Goal: Task Accomplishment & Management: Use online tool/utility

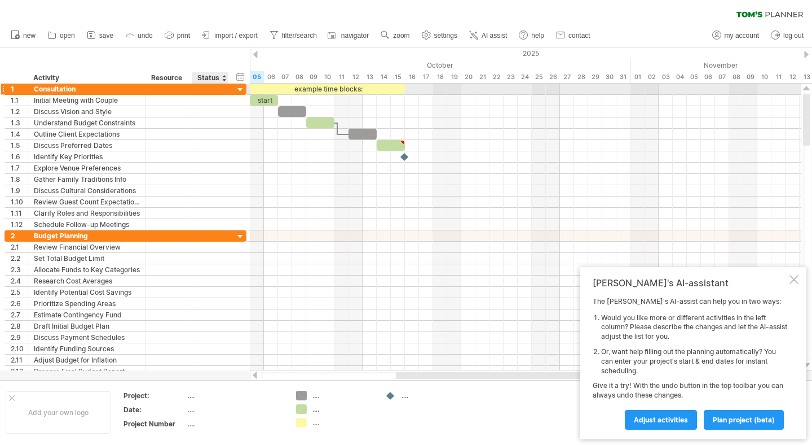
click at [239, 89] on div at bounding box center [240, 90] width 11 height 11
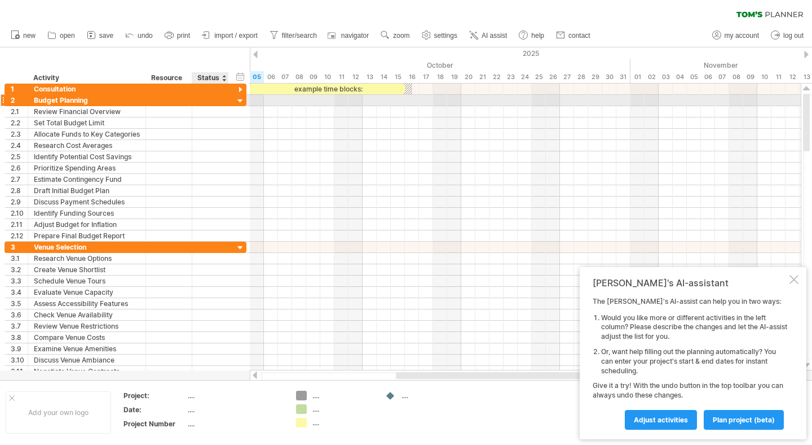
click at [241, 99] on div at bounding box center [240, 101] width 11 height 11
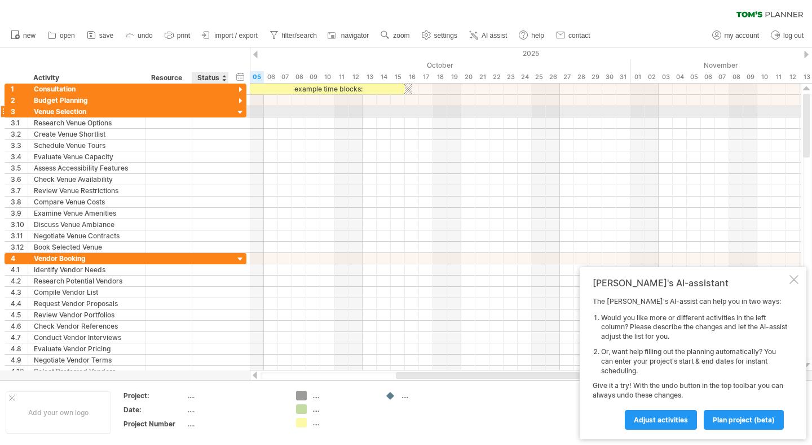
click at [242, 111] on div at bounding box center [240, 112] width 11 height 11
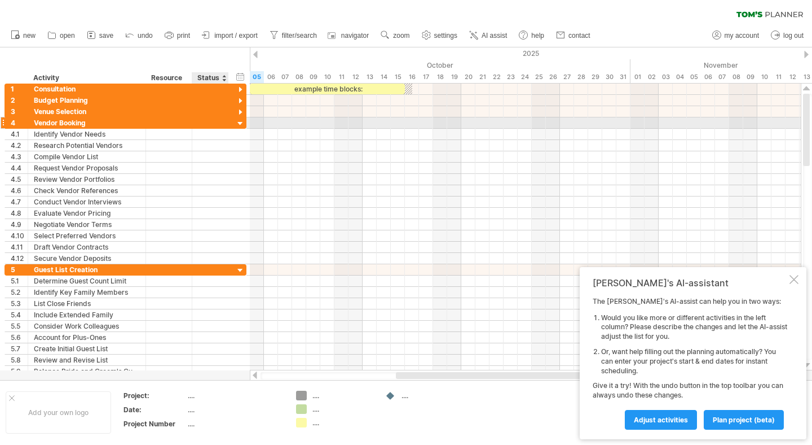
click at [241, 126] on div at bounding box center [240, 123] width 11 height 11
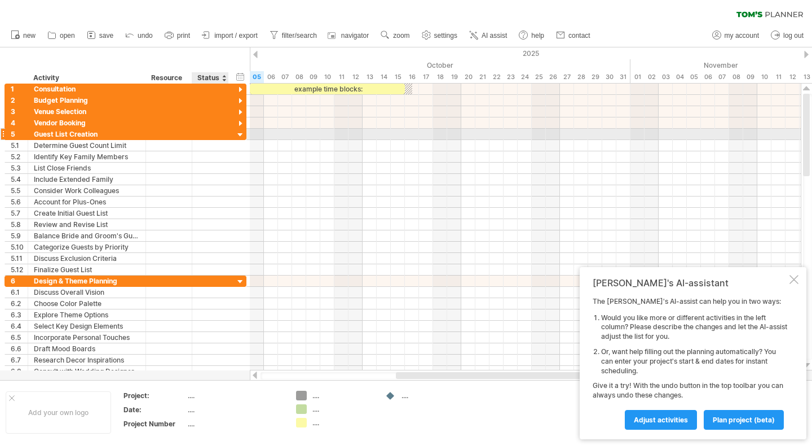
click at [241, 133] on div at bounding box center [240, 135] width 11 height 11
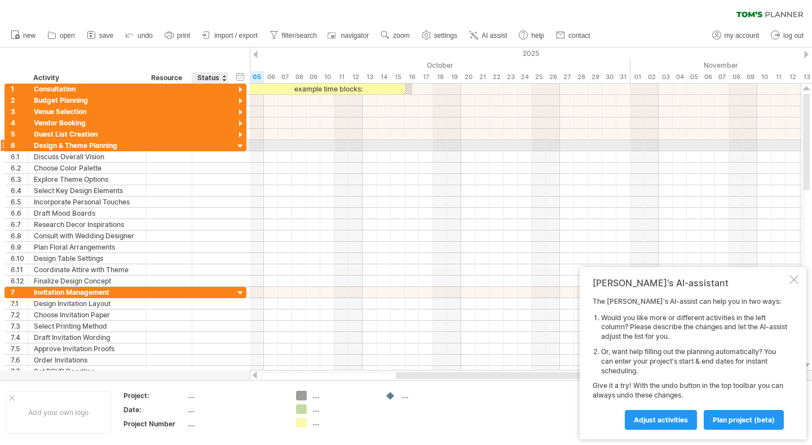
click at [241, 148] on div at bounding box center [240, 146] width 11 height 11
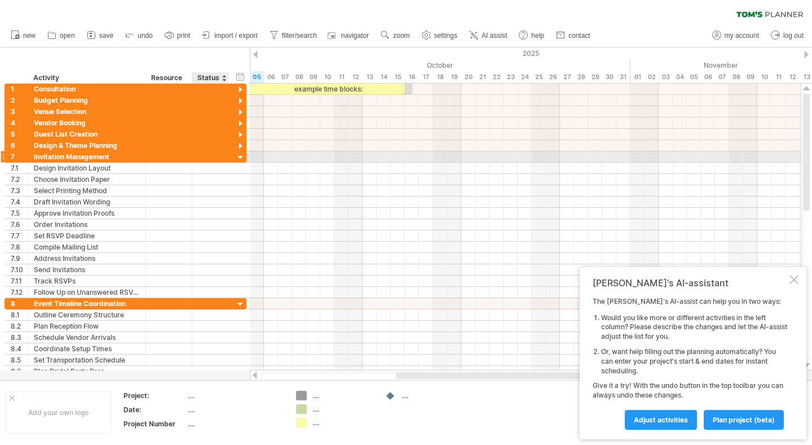
click at [241, 156] on div at bounding box center [240, 157] width 11 height 11
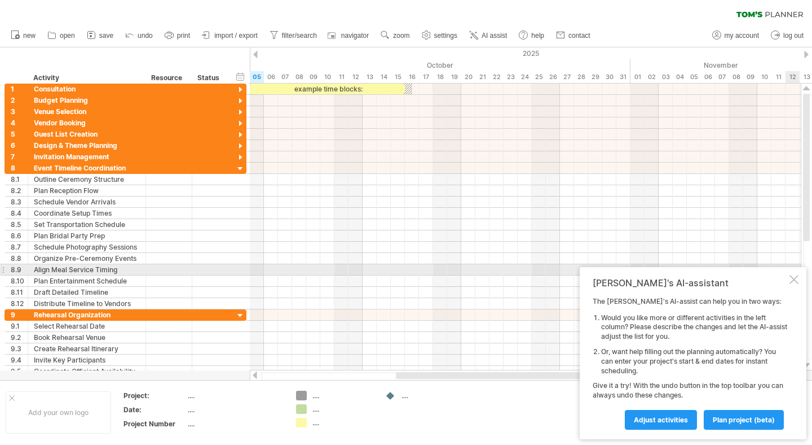
click at [793, 275] on div at bounding box center [794, 279] width 9 height 9
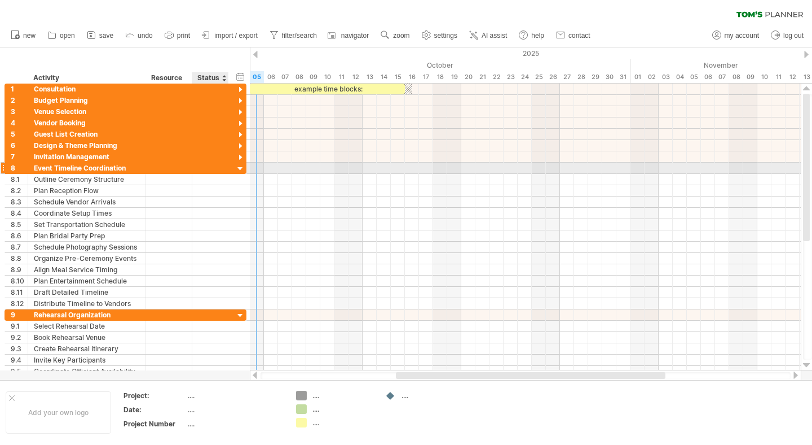
click at [242, 169] on div at bounding box center [240, 169] width 11 height 11
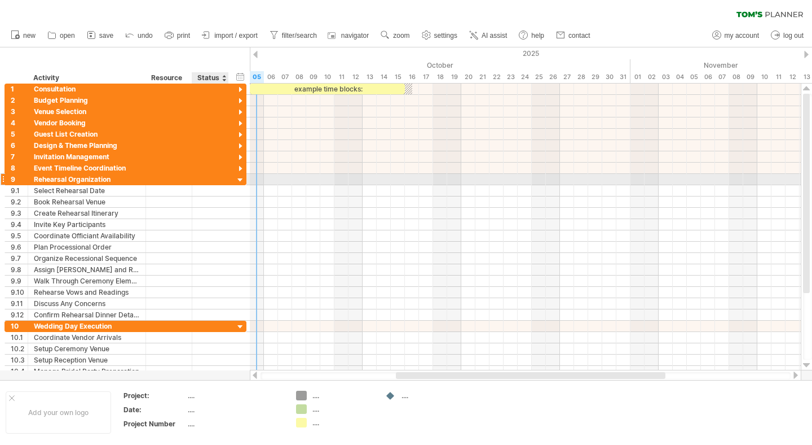
click at [239, 182] on div at bounding box center [240, 180] width 11 height 11
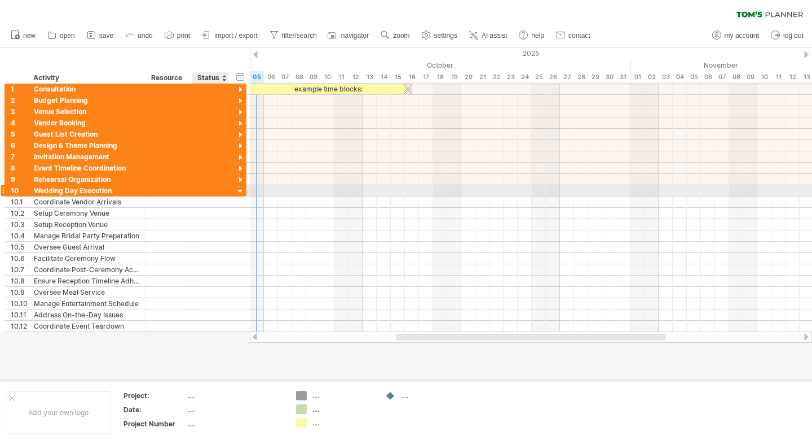
click at [241, 191] on div at bounding box center [240, 191] width 11 height 11
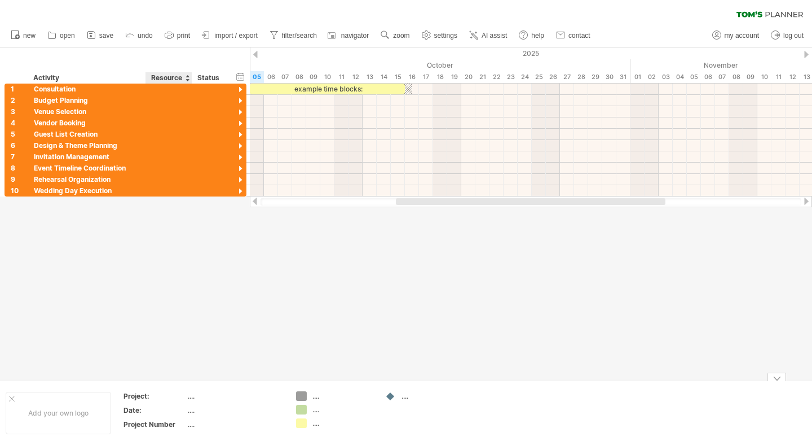
click at [192, 394] on div "...." at bounding box center [235, 396] width 95 height 10
click at [29, 34] on span "new" at bounding box center [29, 36] width 12 height 8
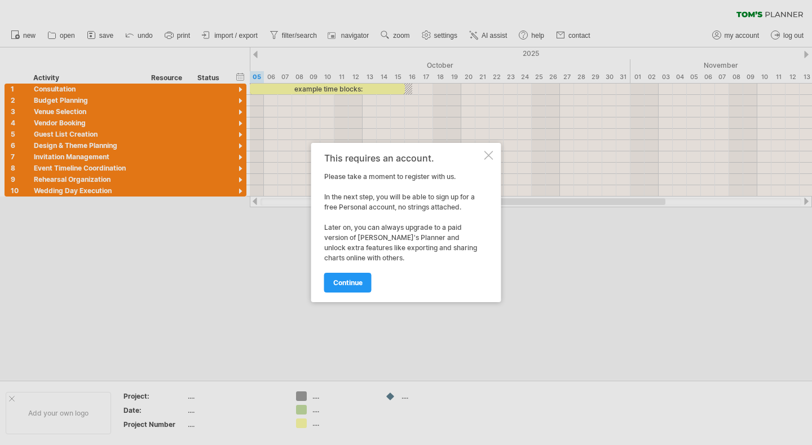
drag, startPoint x: 340, startPoint y: 176, endPoint x: 439, endPoint y: 178, distance: 99.3
click at [440, 178] on div "This requires an account. Please take a moment to register with us. In the next…" at bounding box center [403, 222] width 158 height 139
drag, startPoint x: 398, startPoint y: 195, endPoint x: 445, endPoint y: 194, distance: 47.4
click at [445, 195] on div "This requires an account. Please take a moment to register with us. In the next…" at bounding box center [403, 222] width 158 height 139
click at [486, 155] on div at bounding box center [489, 155] width 9 height 9
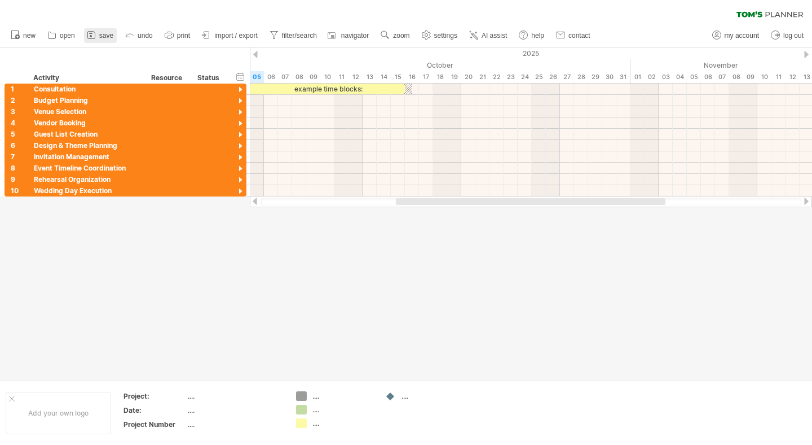
click at [103, 35] on span "save" at bounding box center [106, 36] width 14 height 8
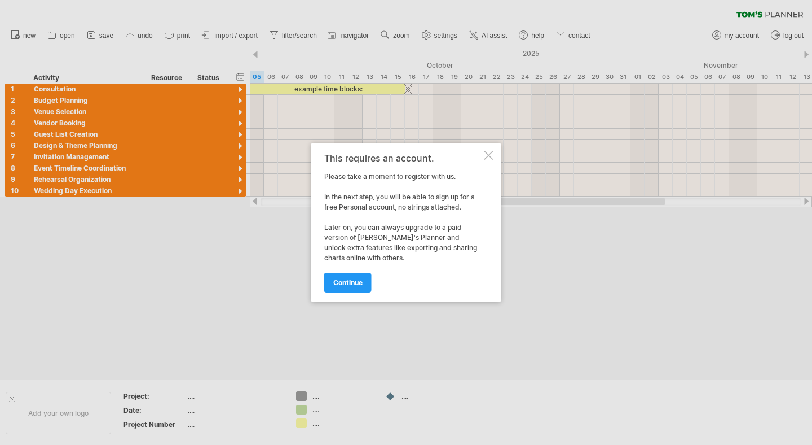
click at [492, 154] on div at bounding box center [489, 155] width 9 height 9
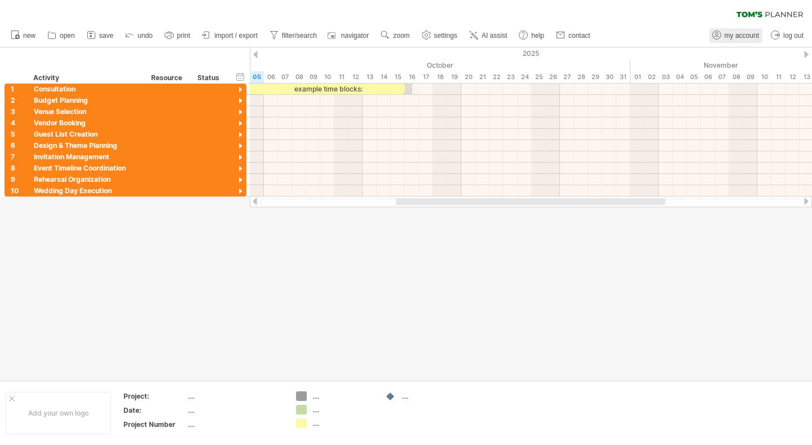
click at [725, 34] on span "my account" at bounding box center [742, 36] width 34 height 8
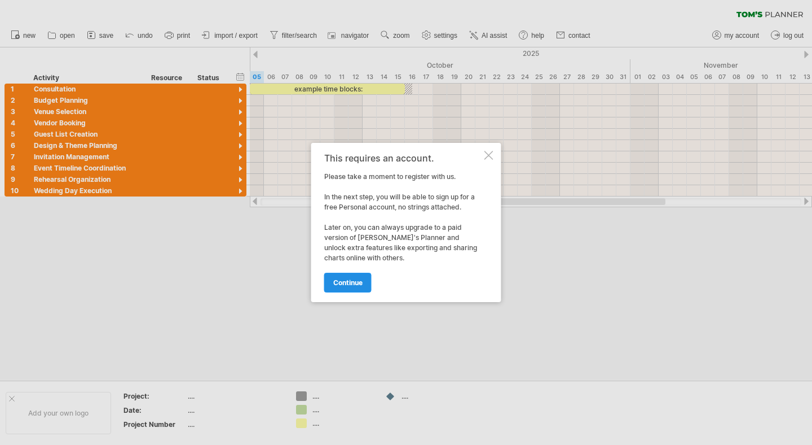
click at [348, 278] on span "continue" at bounding box center [347, 282] width 29 height 8
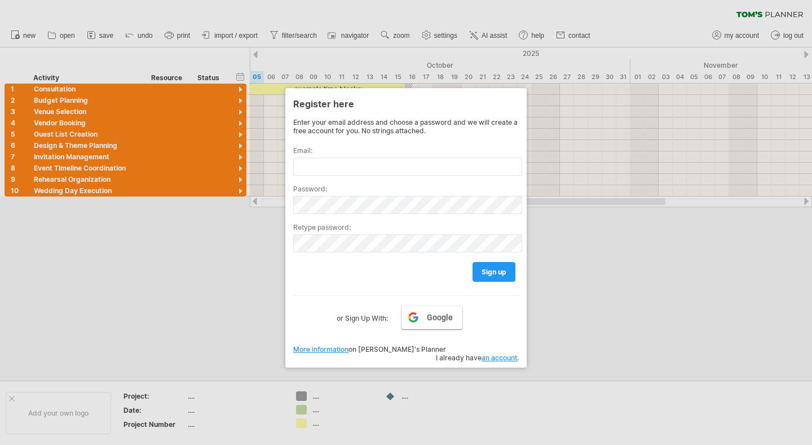
click at [433, 319] on span "Google" at bounding box center [440, 317] width 26 height 9
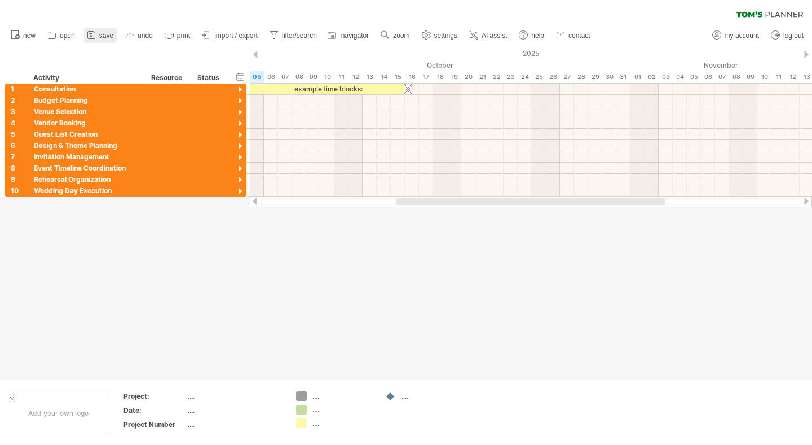
click at [99, 37] on span "save" at bounding box center [106, 36] width 14 height 8
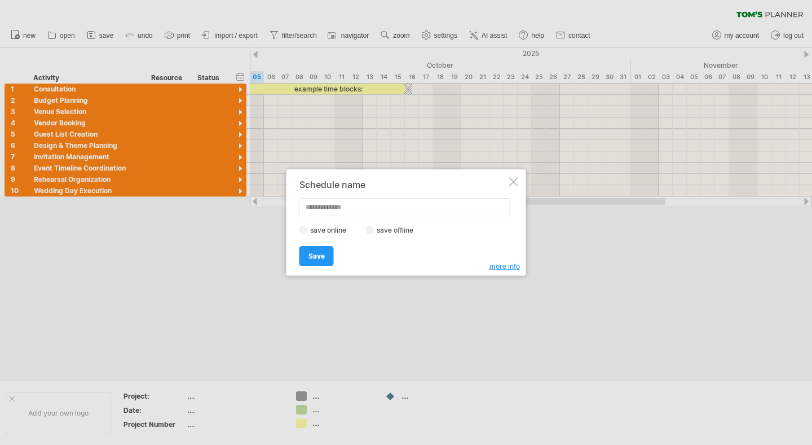
click at [378, 229] on label "save offline" at bounding box center [398, 230] width 49 height 8
click at [340, 207] on input "text" at bounding box center [405, 207] width 211 height 18
type input "*"
type input "****"
click at [315, 262] on link "Save" at bounding box center [317, 256] width 34 height 20
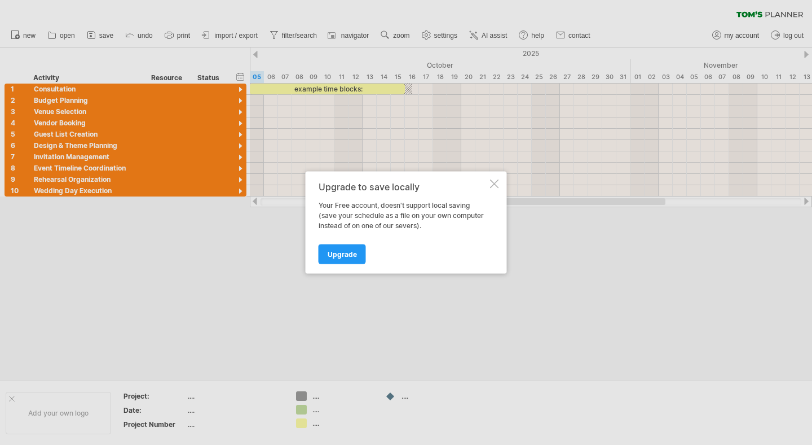
drag, startPoint x: 320, startPoint y: 205, endPoint x: 430, endPoint y: 207, distance: 109.5
click at [430, 207] on div "Your Free account, doesn't support local saving (save your schedule as a file o…" at bounding box center [403, 215] width 169 height 30
click at [494, 182] on div at bounding box center [494, 183] width 9 height 9
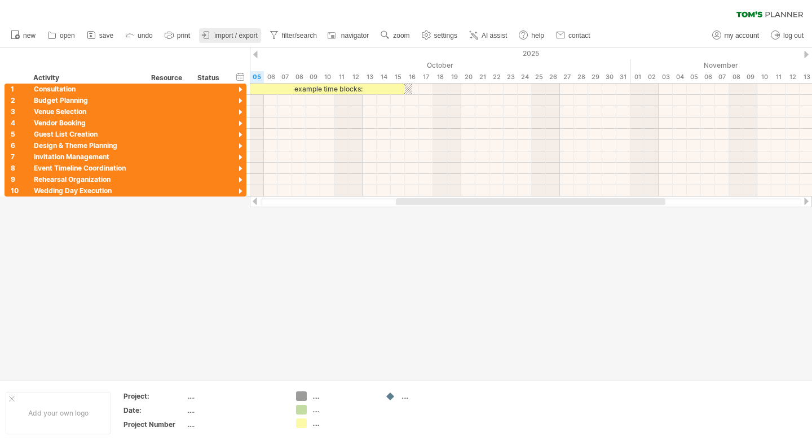
click at [250, 35] on span "import / export" at bounding box center [235, 36] width 43 height 8
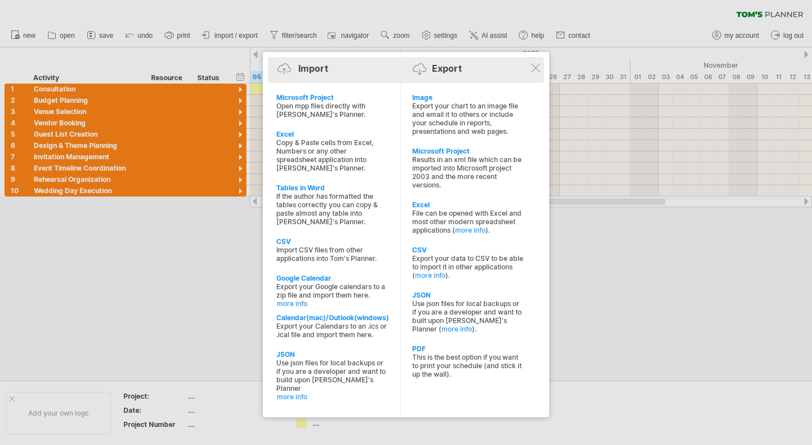
click at [453, 75] on div "Import Export" at bounding box center [406, 70] width 271 height 17
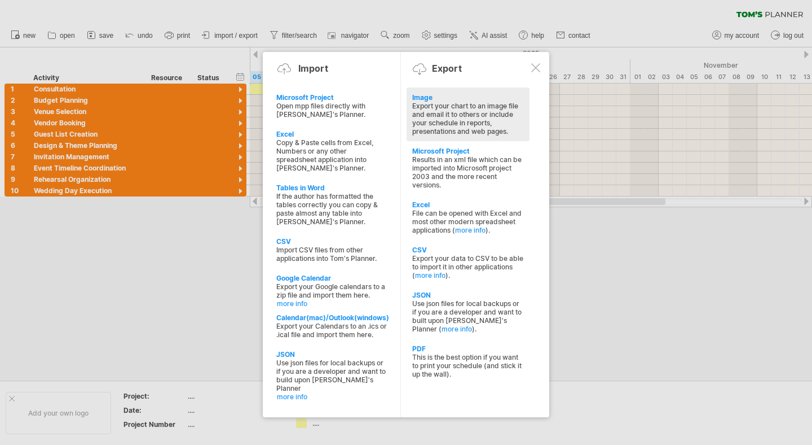
click at [438, 112] on div "Export your chart to an image file and email it to others or include your sched…" at bounding box center [468, 119] width 112 height 34
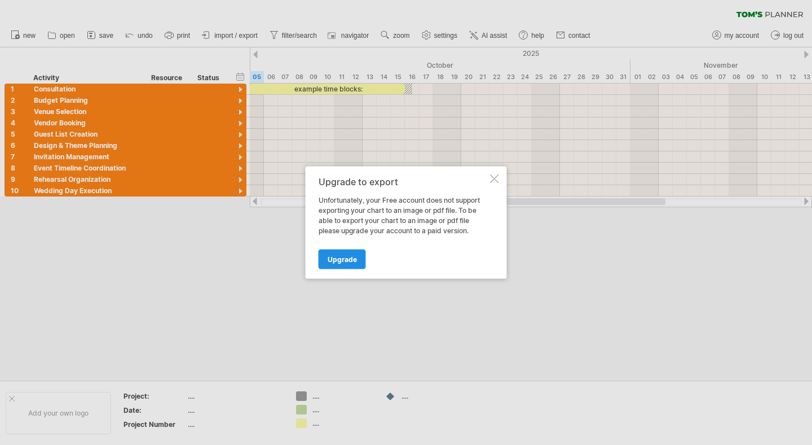
click at [349, 259] on span "Upgrade" at bounding box center [342, 259] width 29 height 8
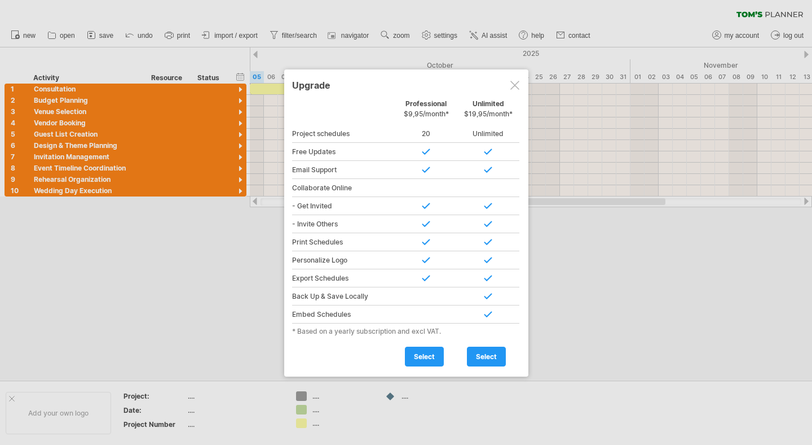
click at [518, 85] on div at bounding box center [515, 85] width 9 height 9
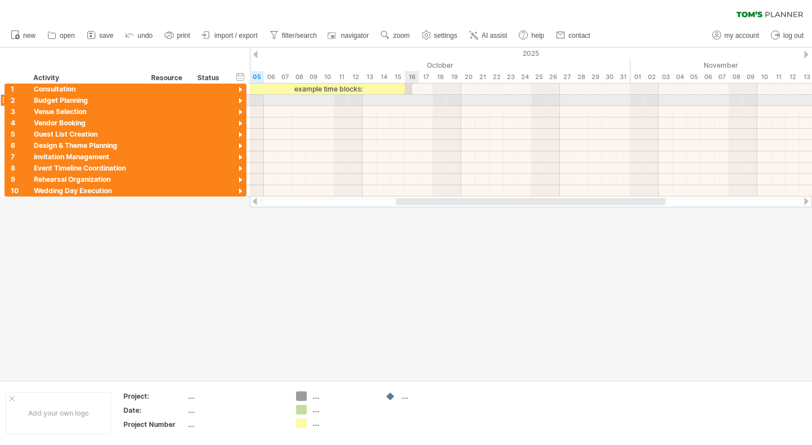
drag, startPoint x: 313, startPoint y: 96, endPoint x: 416, endPoint y: 95, distance: 102.7
click at [416, 96] on div at bounding box center [531, 100] width 562 height 11
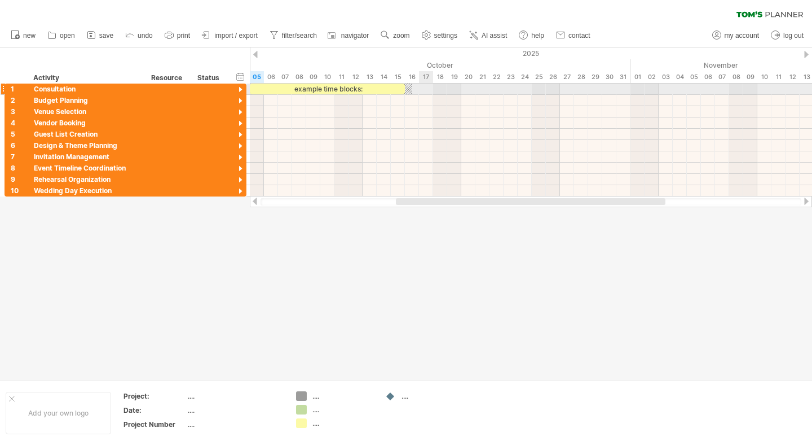
drag, startPoint x: 408, startPoint y: 86, endPoint x: 425, endPoint y: 86, distance: 17.5
click at [425, 86] on div "example time blocks: start" at bounding box center [531, 139] width 562 height 113
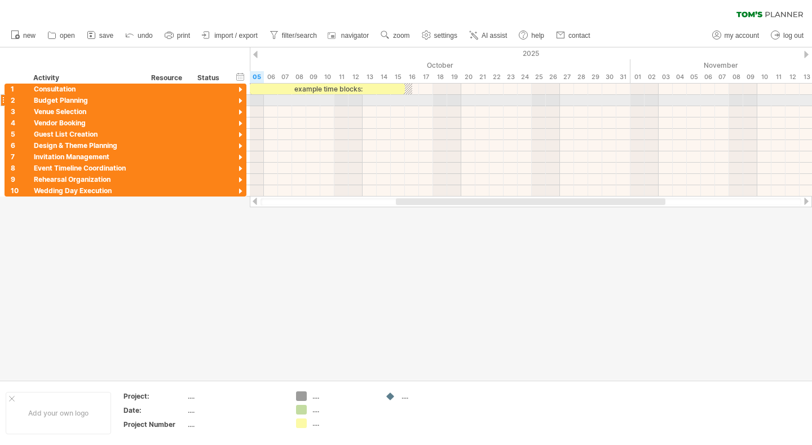
click at [240, 102] on div at bounding box center [240, 101] width 11 height 11
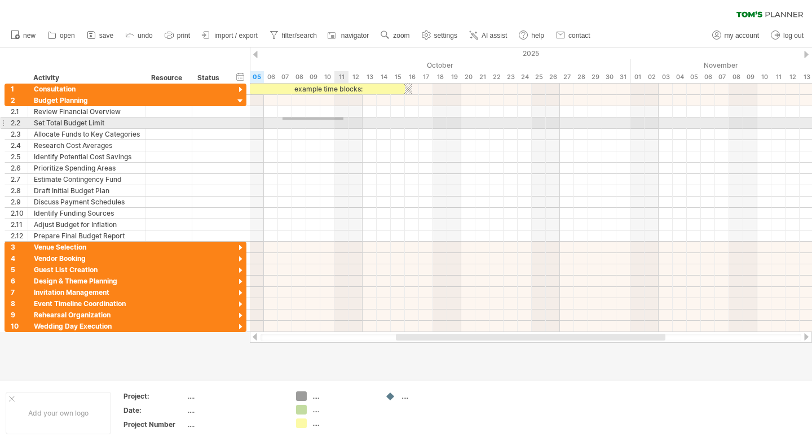
drag, startPoint x: 283, startPoint y: 117, endPoint x: 341, endPoint y: 118, distance: 58.1
click at [342, 119] on div at bounding box center [531, 122] width 562 height 11
click at [305, 124] on div at bounding box center [531, 122] width 562 height 11
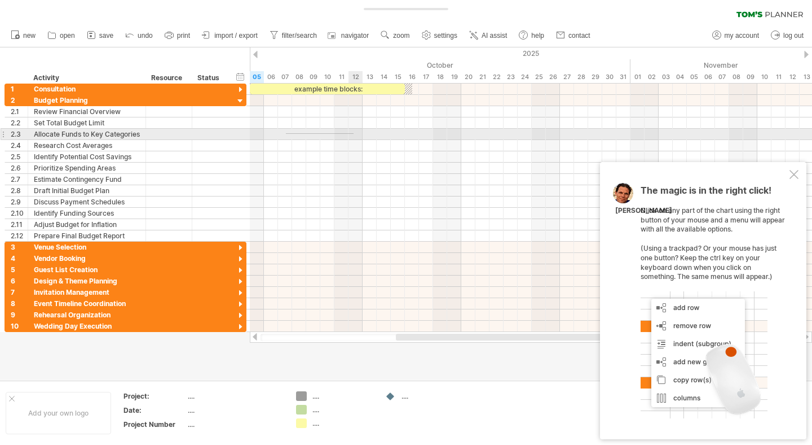
drag, startPoint x: 285, startPoint y: 133, endPoint x: 354, endPoint y: 134, distance: 68.3
click at [354, 134] on div at bounding box center [531, 134] width 562 height 11
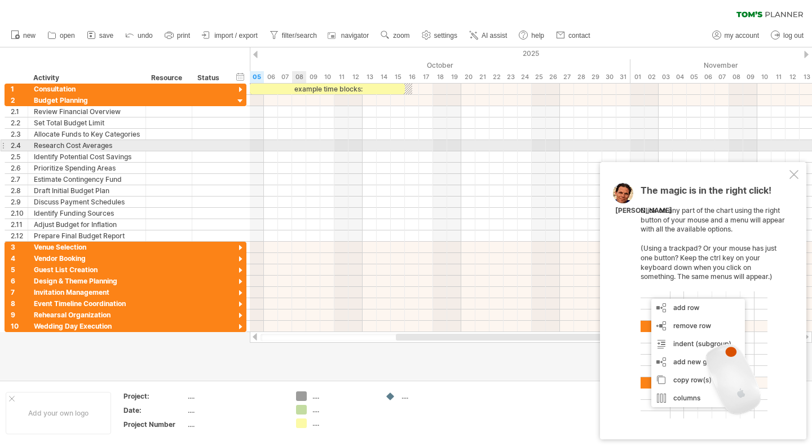
click at [298, 151] on div at bounding box center [531, 156] width 562 height 11
click at [297, 144] on div at bounding box center [531, 145] width 562 height 11
drag, startPoint x: 290, startPoint y: 143, endPoint x: 357, endPoint y: 143, distance: 67.1
click at [358, 144] on div at bounding box center [531, 145] width 562 height 11
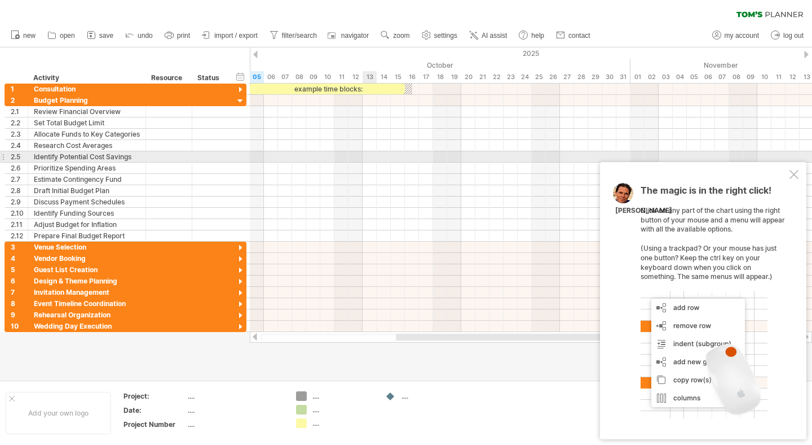
drag, startPoint x: 292, startPoint y: 155, endPoint x: 373, endPoint y: 152, distance: 81.3
click at [374, 154] on div at bounding box center [531, 156] width 562 height 11
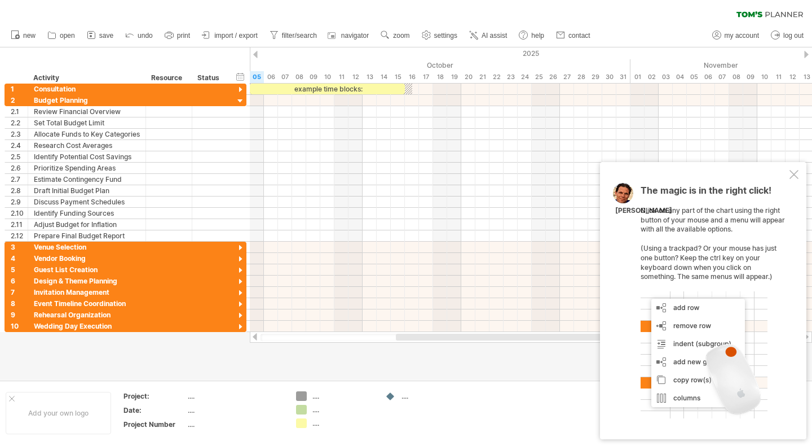
click at [318, 397] on div "...." at bounding box center [343, 396] width 61 height 10
type input "****"
click at [316, 410] on div "...." at bounding box center [343, 409] width 61 height 10
type input "******"
click at [408, 392] on div "...." at bounding box center [432, 396] width 61 height 10
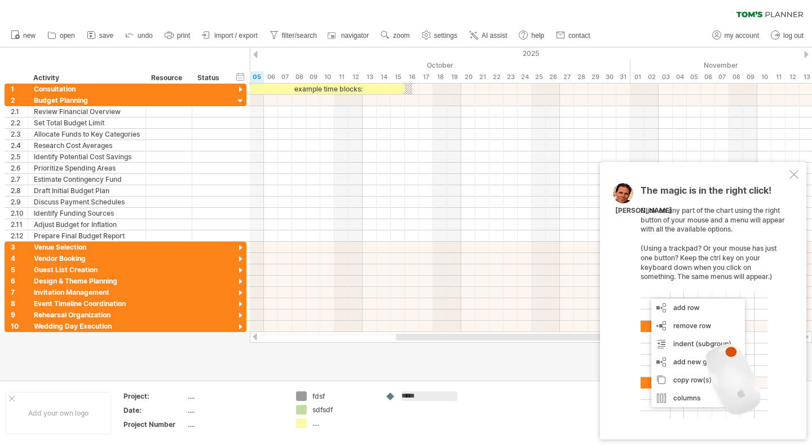
type input "******"
click at [314, 424] on div "...." at bounding box center [343, 423] width 61 height 10
type input "******"
click at [364, 275] on div at bounding box center [531, 280] width 562 height 11
click at [193, 398] on div "...." at bounding box center [235, 396] width 95 height 10
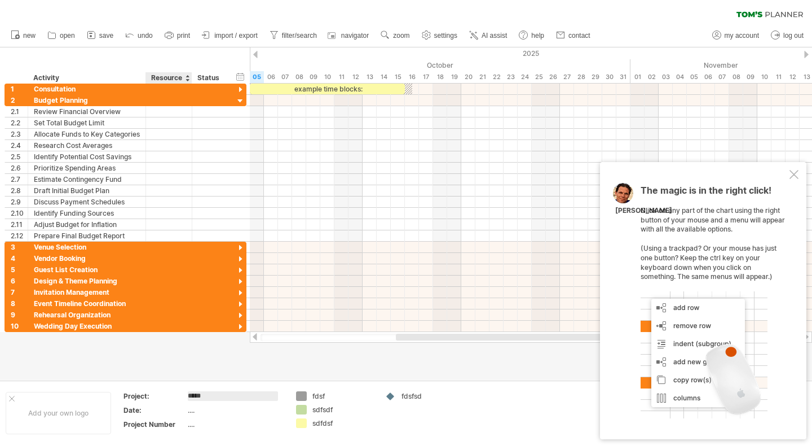
type input "******"
click at [192, 407] on div "...." at bounding box center [235, 410] width 95 height 10
type input "***"
click at [196, 421] on div "...." at bounding box center [235, 424] width 95 height 10
type input "********"
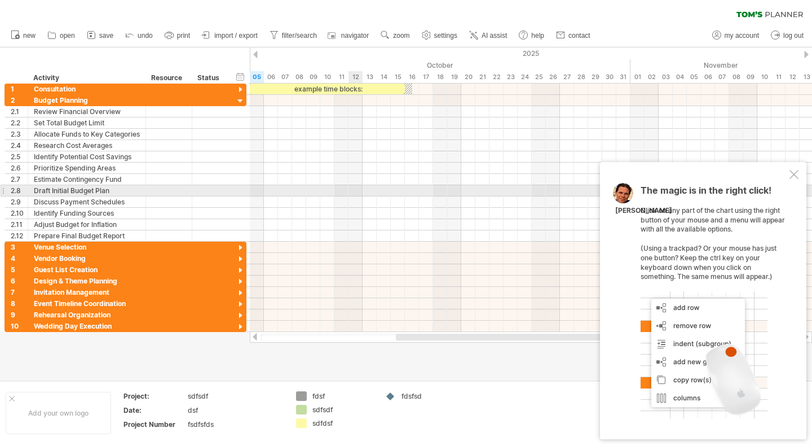
click at [359, 186] on div at bounding box center [531, 190] width 562 height 11
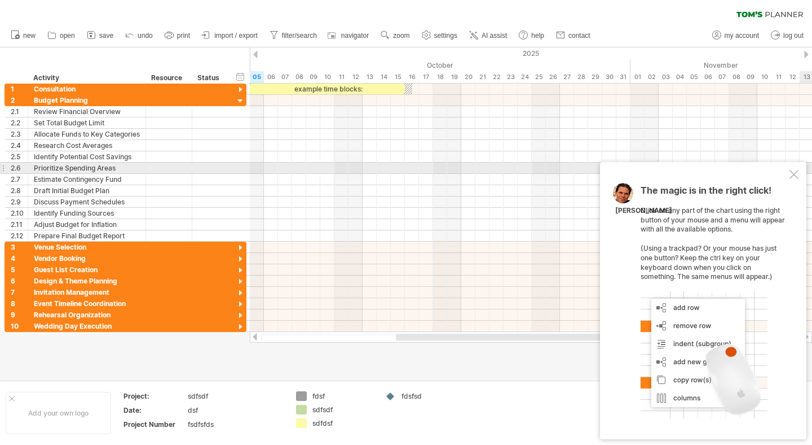
click at [793, 173] on div at bounding box center [794, 174] width 9 height 9
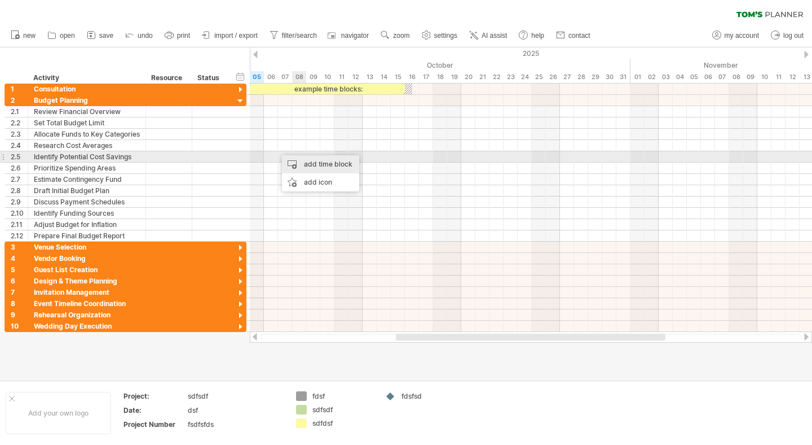
click at [306, 162] on div "add time block" at bounding box center [320, 164] width 77 height 18
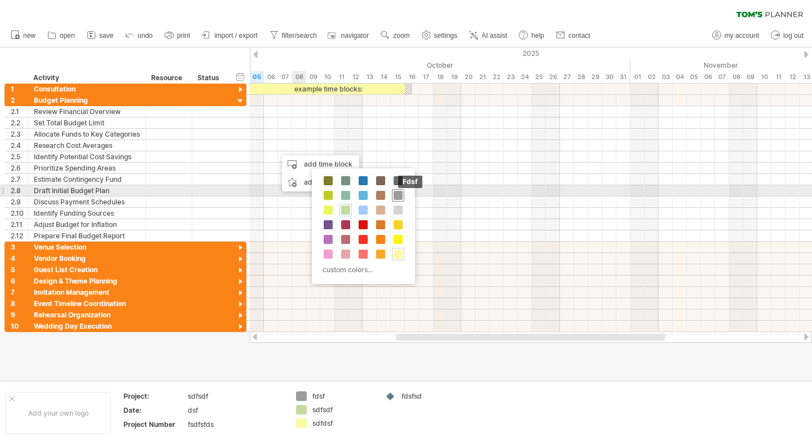
click at [397, 195] on span at bounding box center [398, 195] width 9 height 9
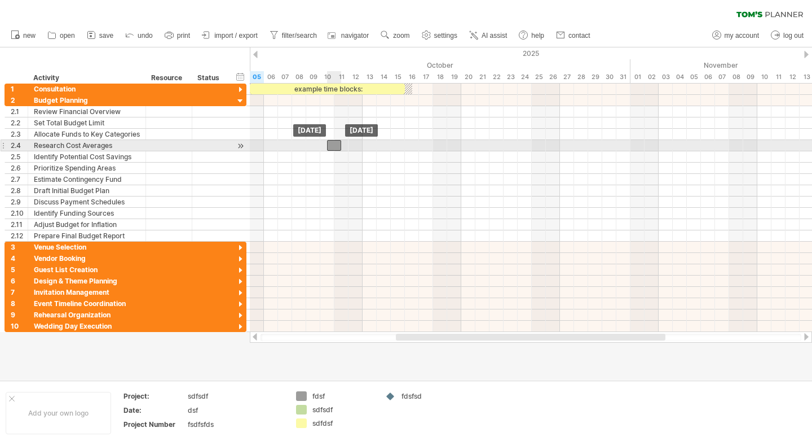
drag, startPoint x: 287, startPoint y: 143, endPoint x: 338, endPoint y: 143, distance: 51.3
click at [338, 143] on div at bounding box center [334, 145] width 14 height 11
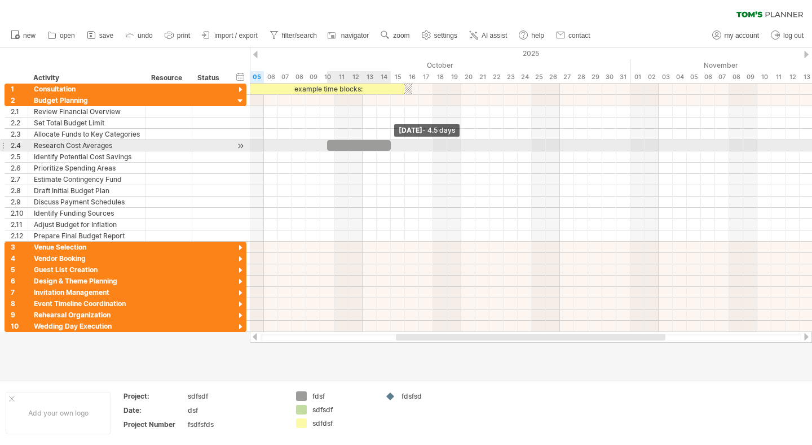
drag, startPoint x: 342, startPoint y: 143, endPoint x: 394, endPoint y: 143, distance: 51.9
click at [394, 143] on div "example time blocks: start [DATE] - 4.5 days [DATE]" at bounding box center [531, 207] width 562 height 248
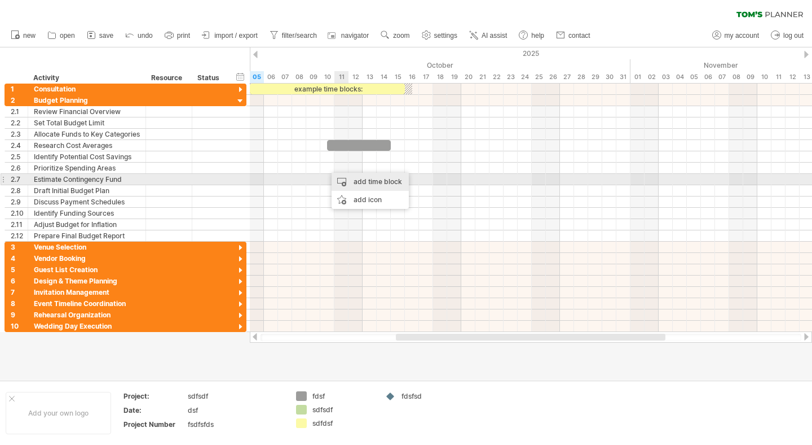
click at [350, 179] on div "add time block" at bounding box center [370, 182] width 77 height 18
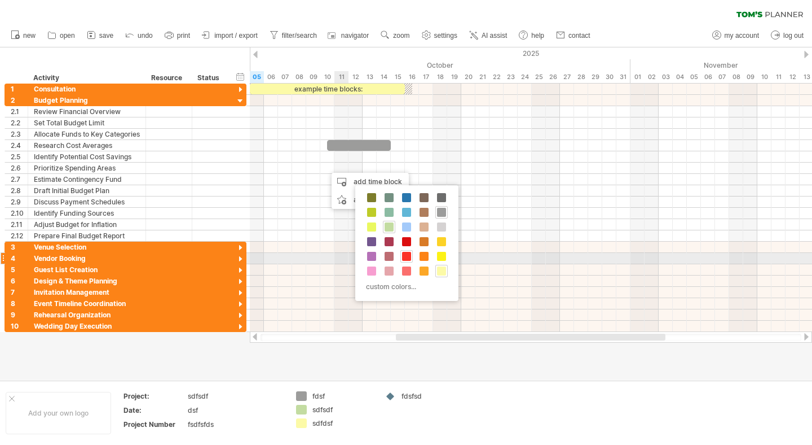
click at [407, 258] on span at bounding box center [406, 256] width 9 height 9
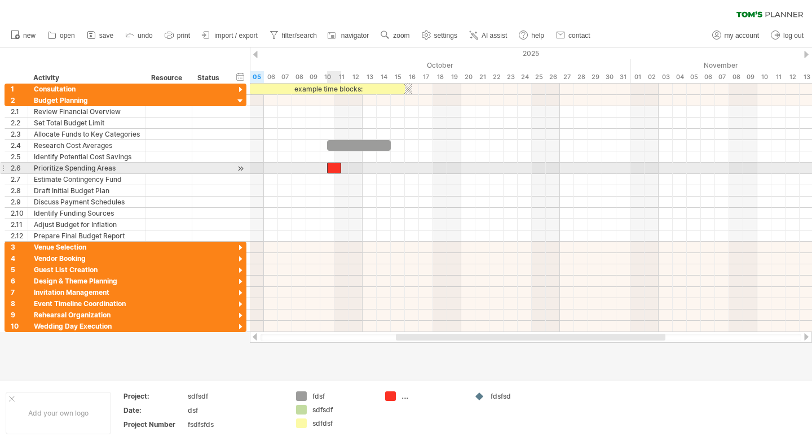
click at [337, 168] on div at bounding box center [334, 167] width 14 height 11
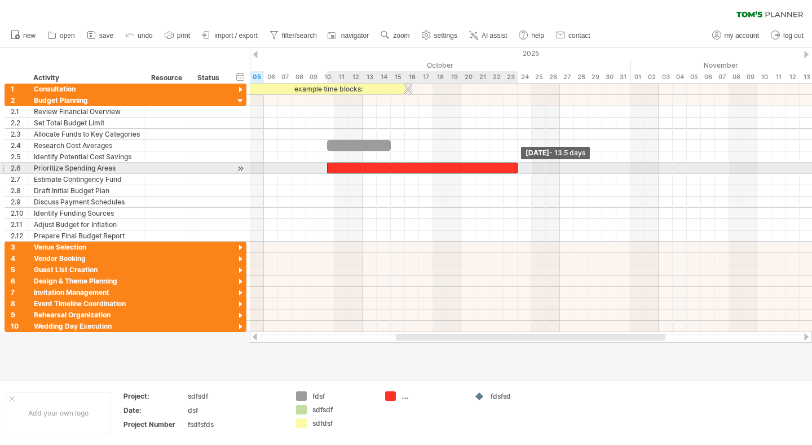
drag, startPoint x: 340, startPoint y: 168, endPoint x: 518, endPoint y: 170, distance: 177.7
click at [518, 170] on span at bounding box center [518, 167] width 5 height 11
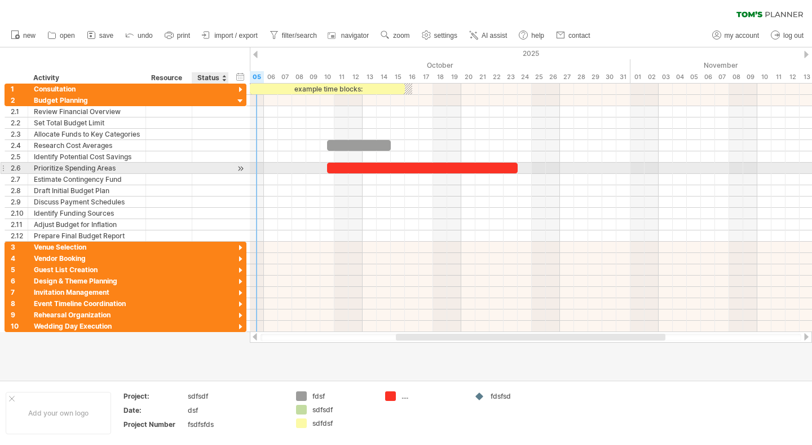
click at [240, 168] on div at bounding box center [240, 168] width 11 height 12
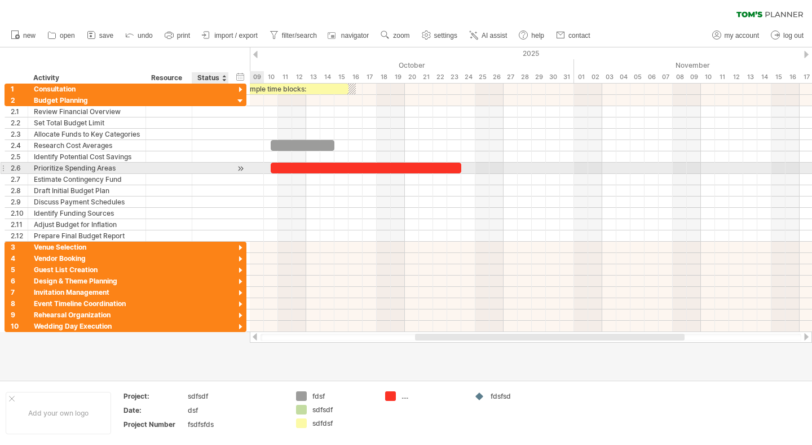
click at [240, 168] on div at bounding box center [240, 168] width 11 height 12
